Goal: Task Accomplishment & Management: Manage account settings

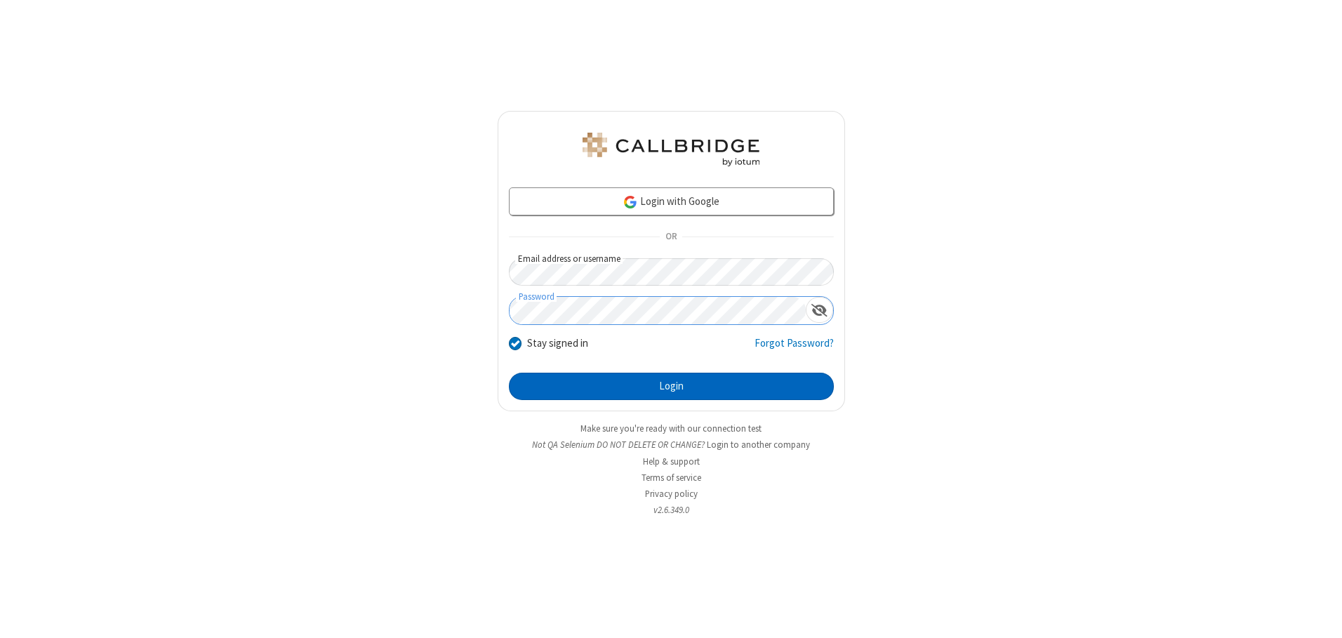
click at [671, 386] on button "Login" at bounding box center [671, 387] width 325 height 28
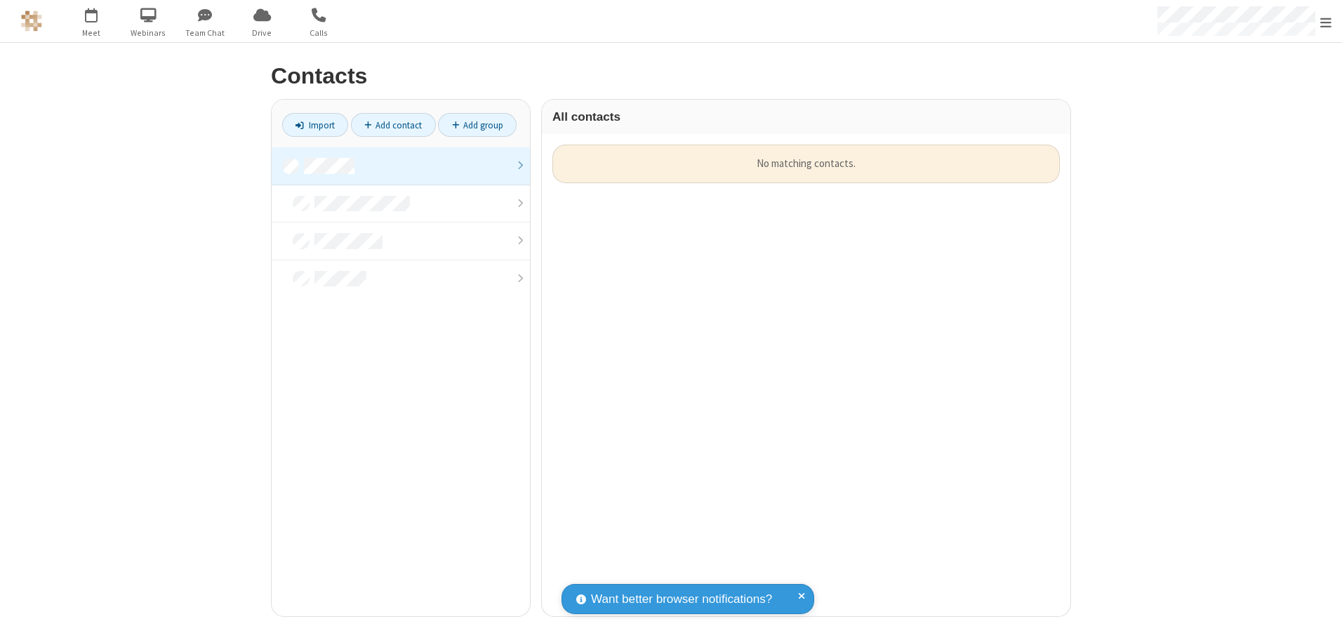
scroll to position [472, 518]
click at [401, 166] on link at bounding box center [401, 166] width 258 height 38
click at [393, 125] on link "Add contact" at bounding box center [393, 125] width 85 height 24
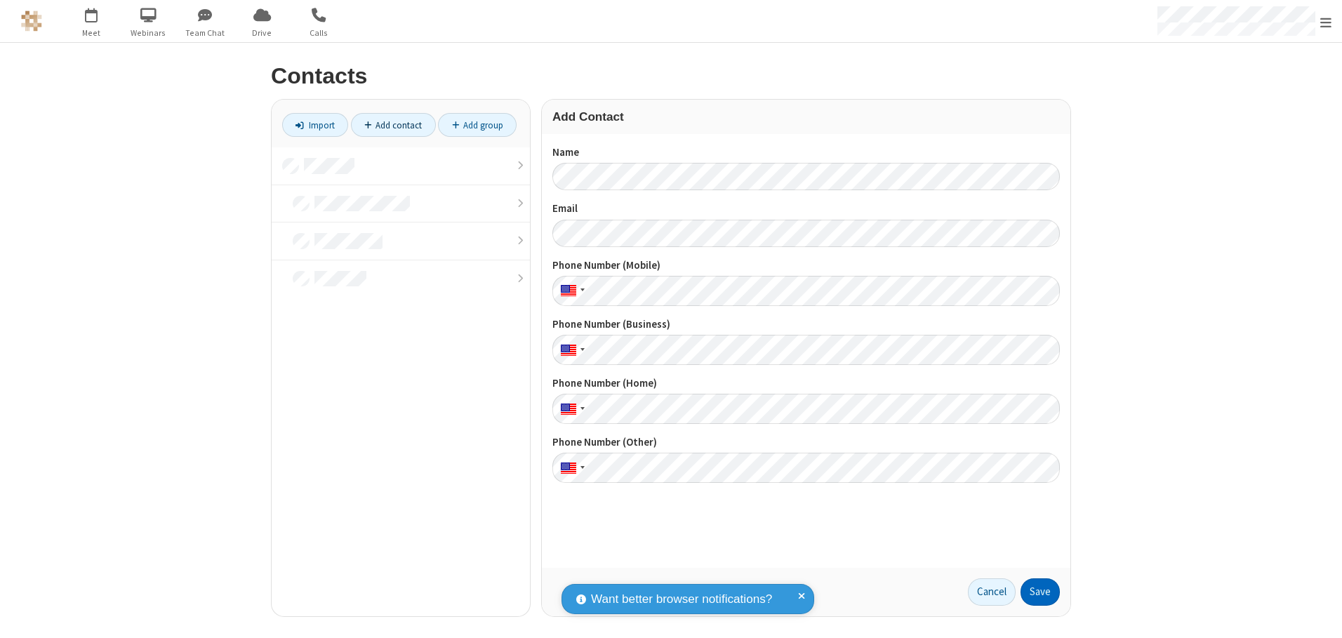
click at [1040, 592] on button "Save" at bounding box center [1040, 592] width 39 height 28
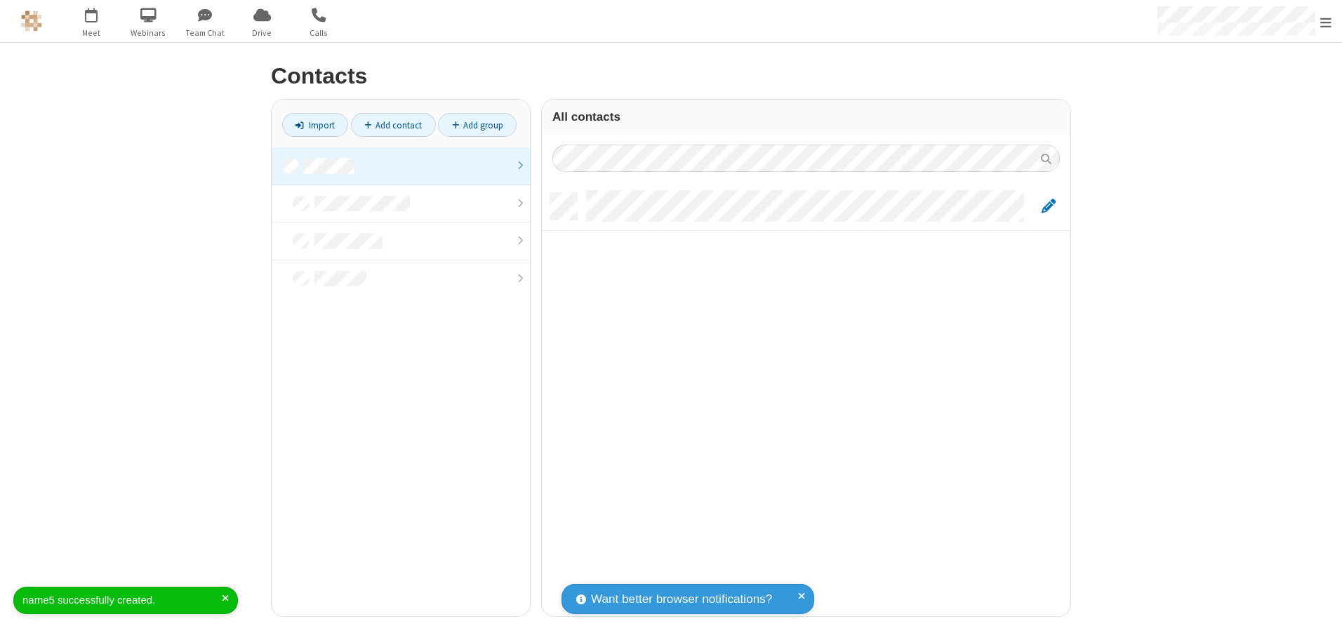
scroll to position [423, 518]
